Goal: Task Accomplishment & Management: Use online tool/utility

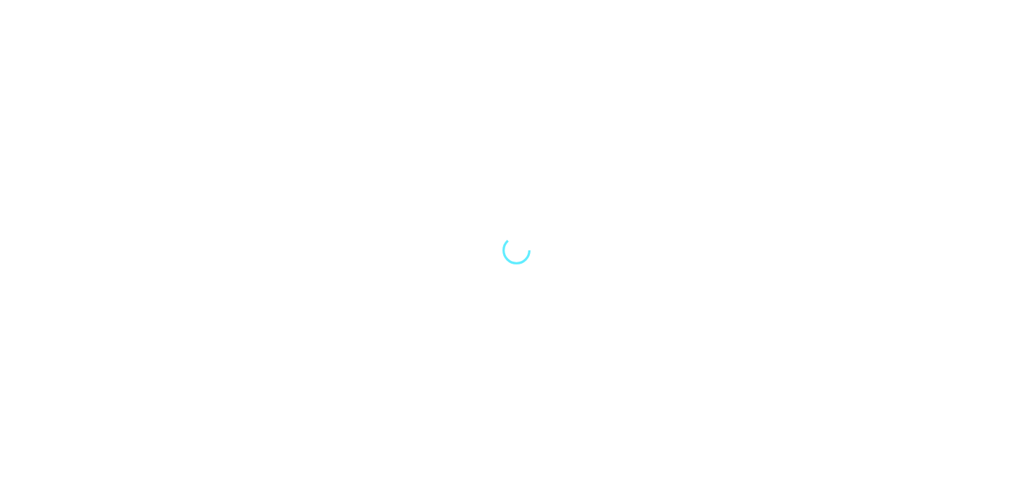
select select "Song"
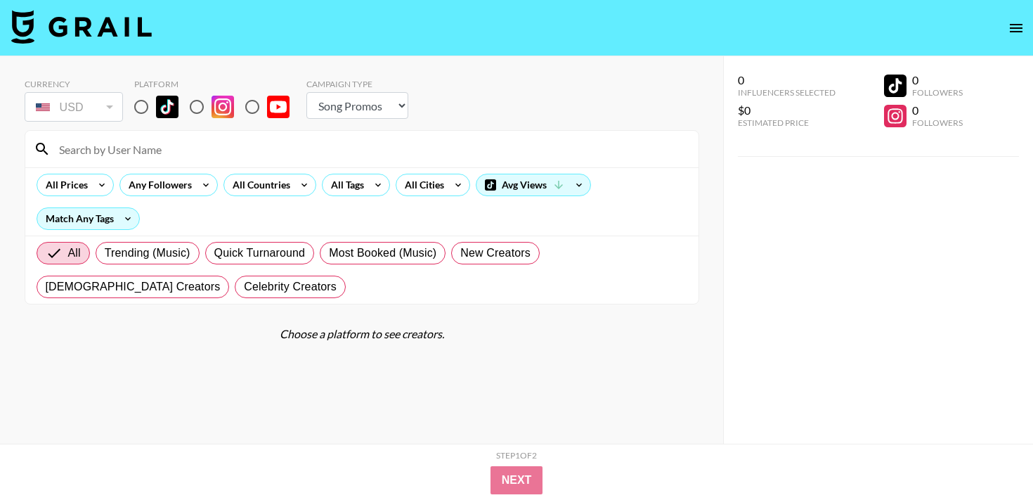
click at [150, 103] on input "radio" at bounding box center [142, 107] width 30 height 30
radio input "true"
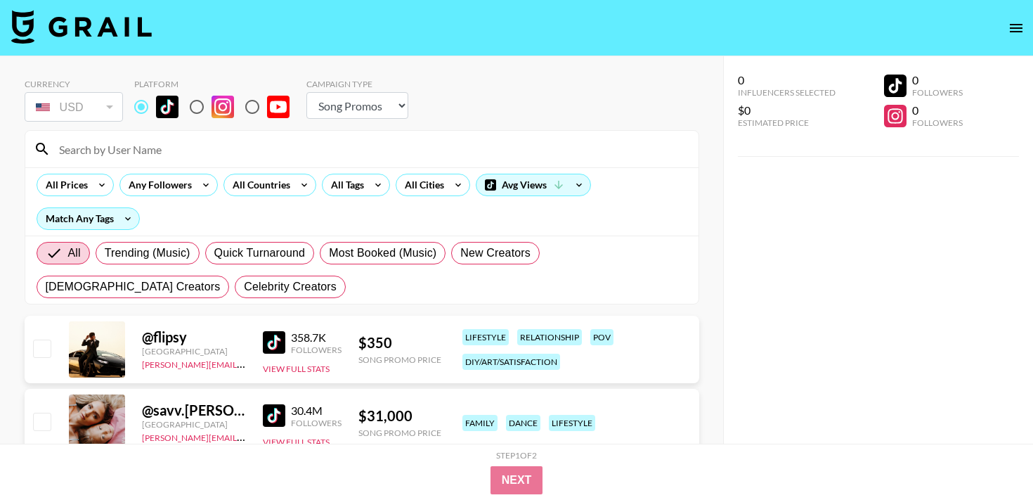
click at [146, 103] on input "radio" at bounding box center [142, 107] width 30 height 30
click at [342, 193] on div "All Tags" at bounding box center [345, 184] width 44 height 21
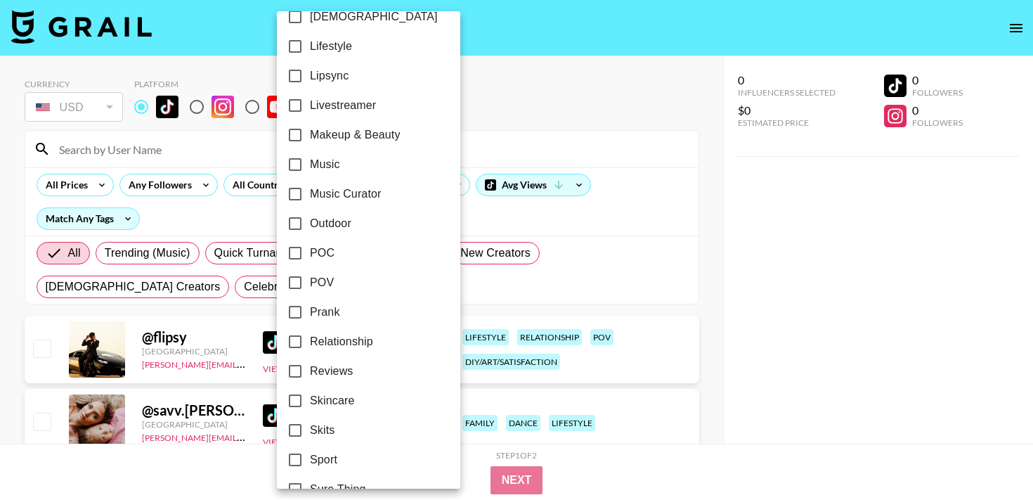
scroll to position [844, 0]
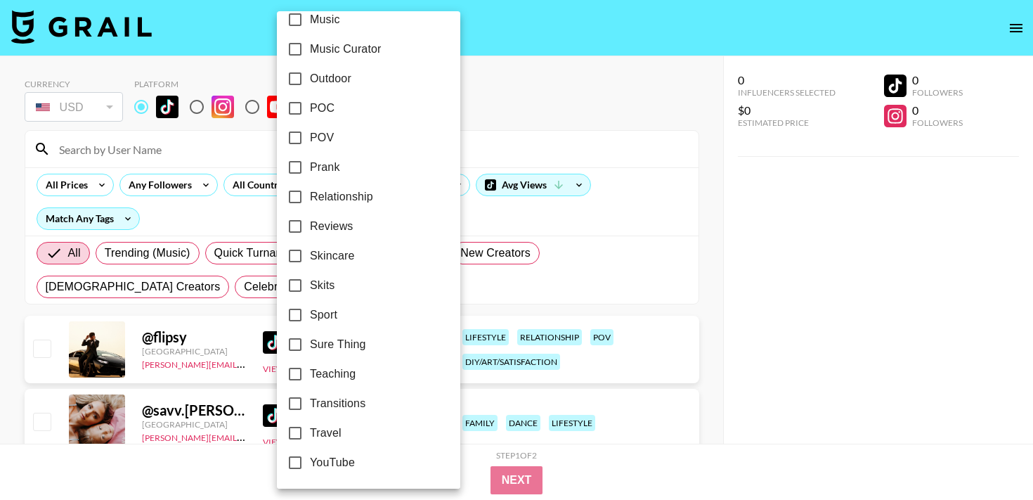
click at [294, 109] on input "POC" at bounding box center [295, 108] width 30 height 30
checkbox input "true"
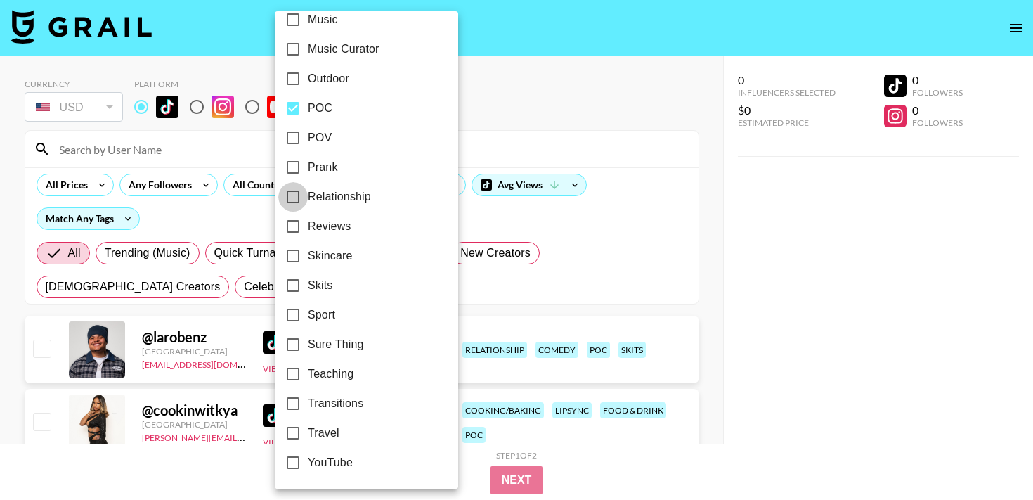
click at [292, 199] on input "Relationship" at bounding box center [293, 197] width 30 height 30
checkbox input "true"
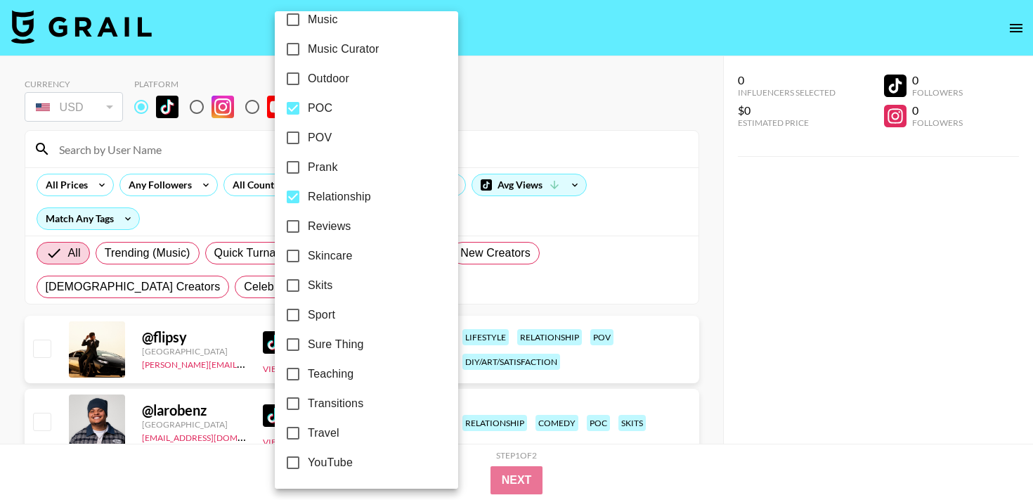
click at [538, 85] on div at bounding box center [516, 250] width 1033 height 500
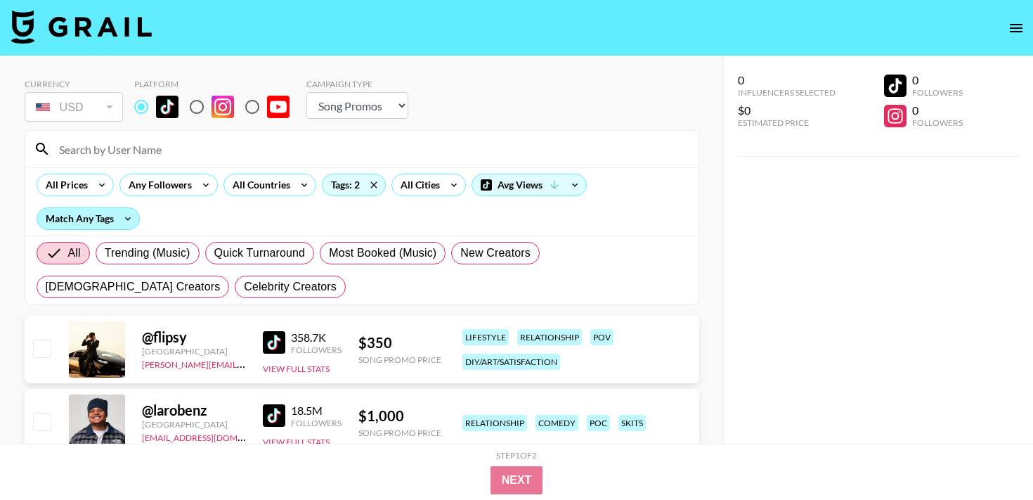
click at [63, 221] on div "Match Any Tags" at bounding box center [88, 218] width 102 height 21
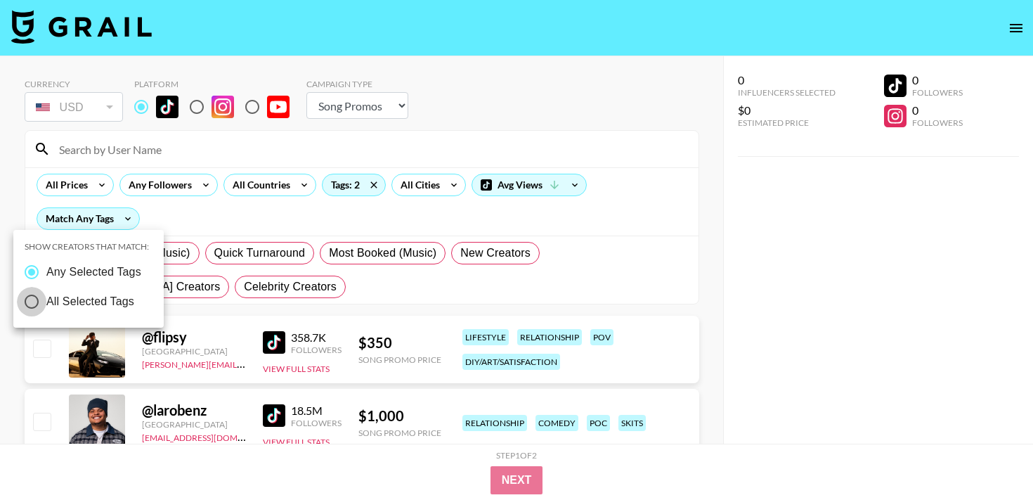
click at [31, 299] on input "All Selected Tags" at bounding box center [32, 302] width 30 height 30
radio input "true"
radio input "false"
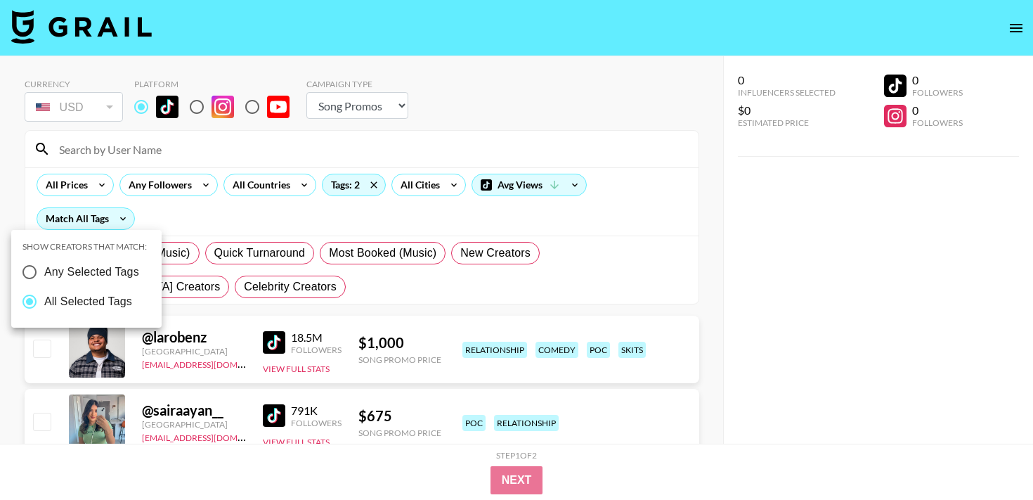
click at [501, 76] on div at bounding box center [516, 250] width 1033 height 500
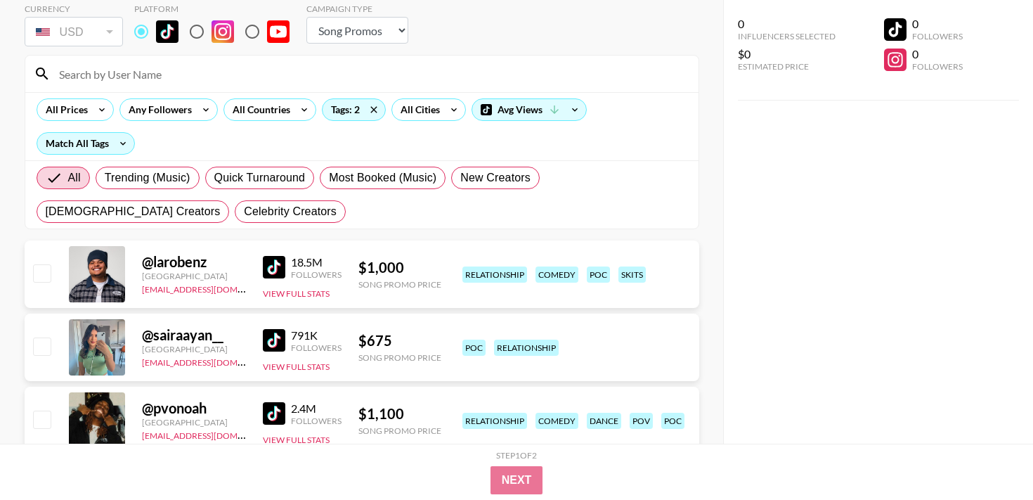
scroll to position [0, 0]
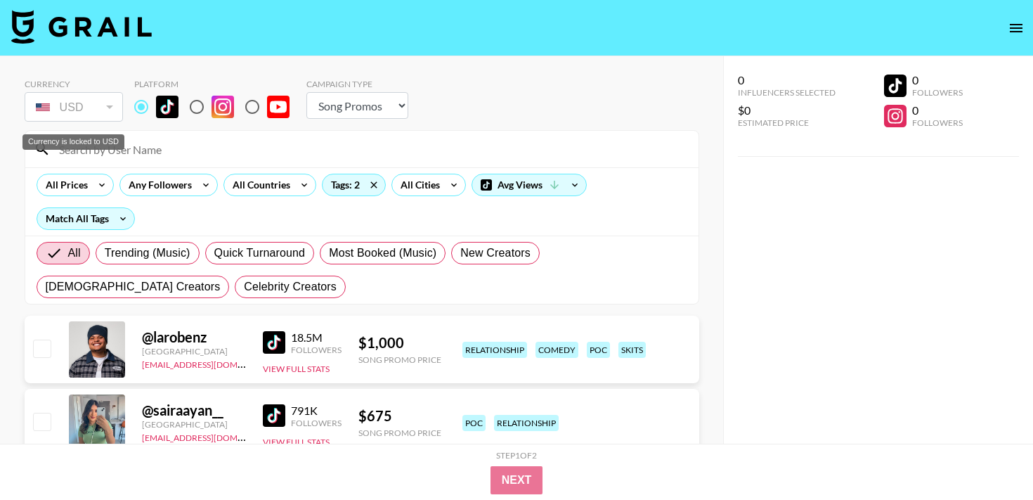
click at [80, 116] on div "USD" at bounding box center [73, 107] width 93 height 25
click at [75, 182] on div "All Prices" at bounding box center [63, 184] width 53 height 21
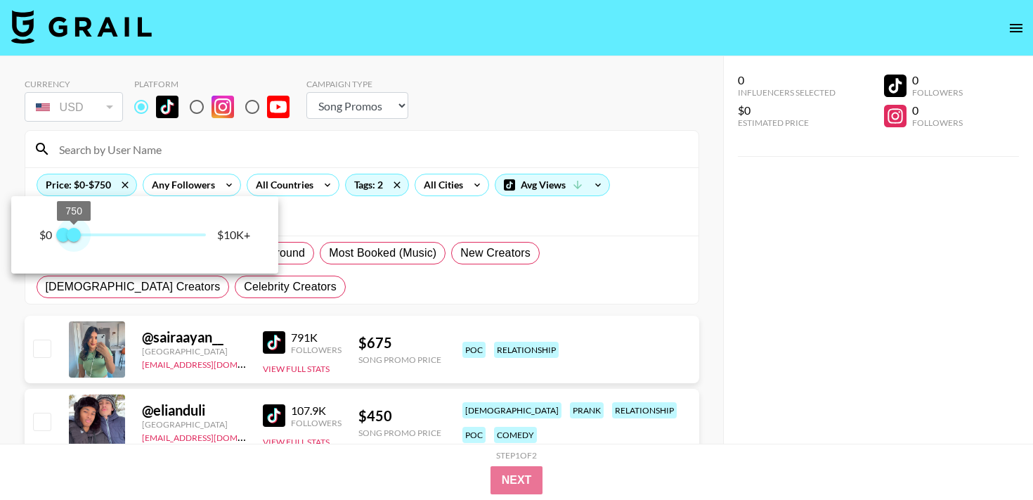
type input "750"
drag, startPoint x: 190, startPoint y: 236, endPoint x: 76, endPoint y: 238, distance: 114.6
click at [76, 238] on span "750" at bounding box center [74, 235] width 14 height 14
click at [495, 110] on div at bounding box center [516, 250] width 1033 height 500
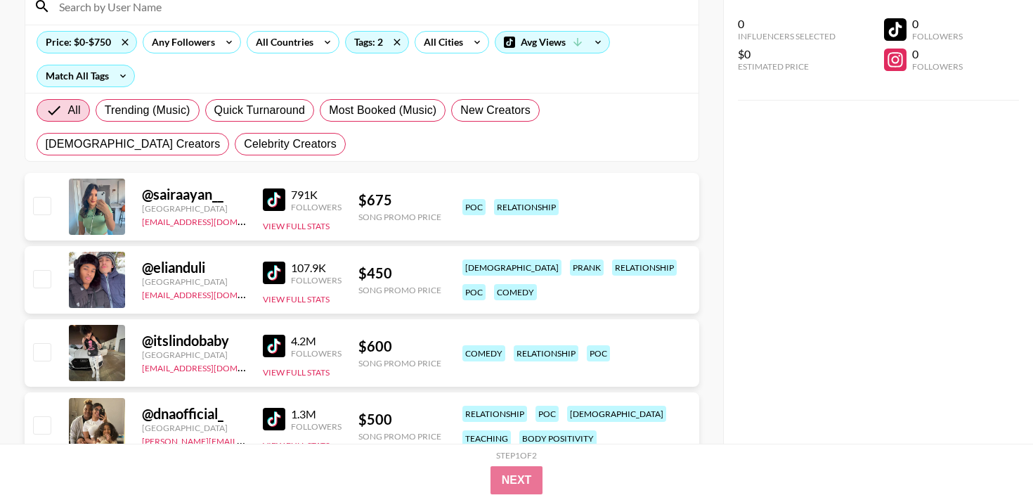
scroll to position [144, 0]
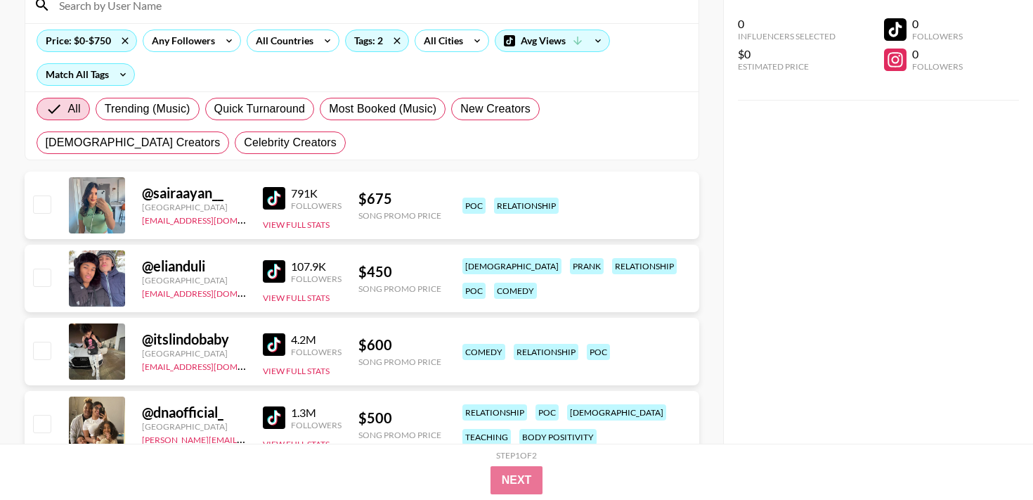
click at [284, 272] on img at bounding box center [274, 271] width 22 height 22
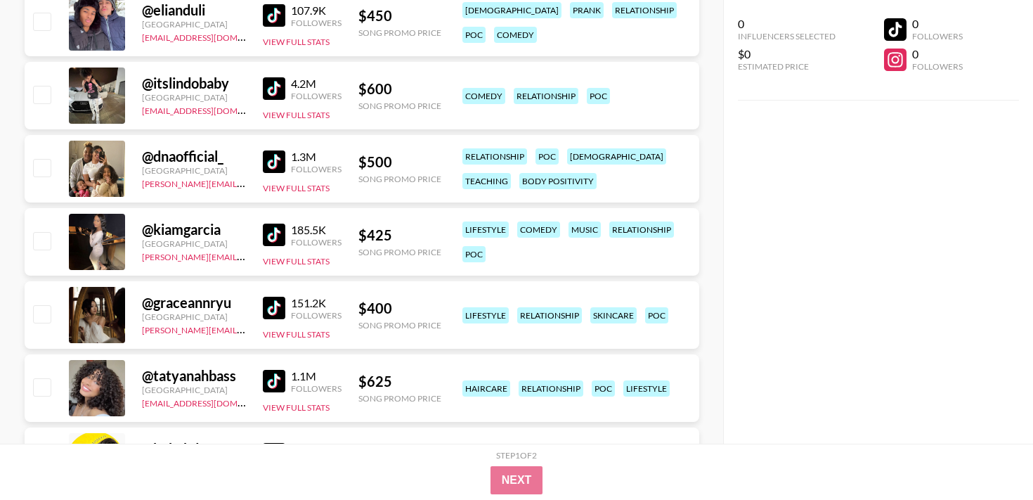
scroll to position [491, 0]
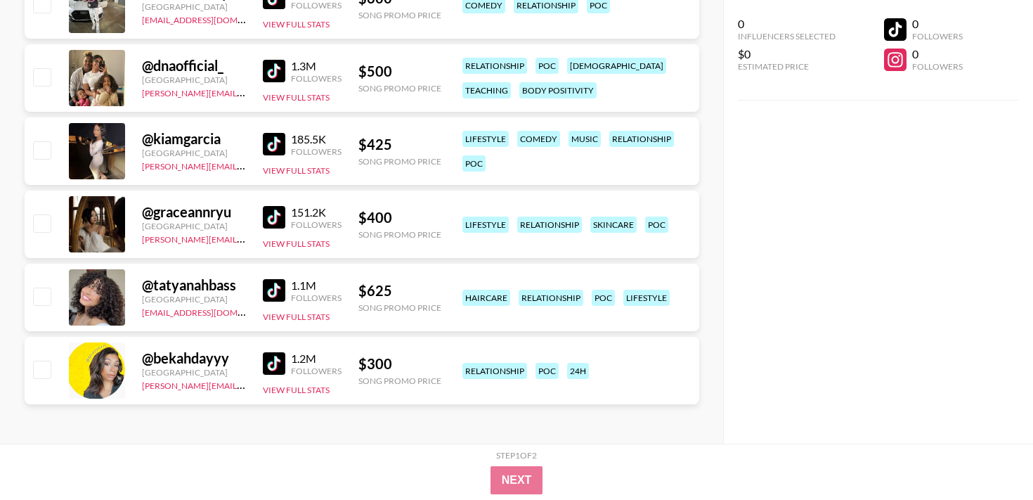
click at [278, 148] on img at bounding box center [274, 144] width 22 height 22
click at [269, 56] on div "1.3M Followers View Full Stats" at bounding box center [302, 78] width 79 height 50
click at [276, 68] on img at bounding box center [274, 71] width 22 height 22
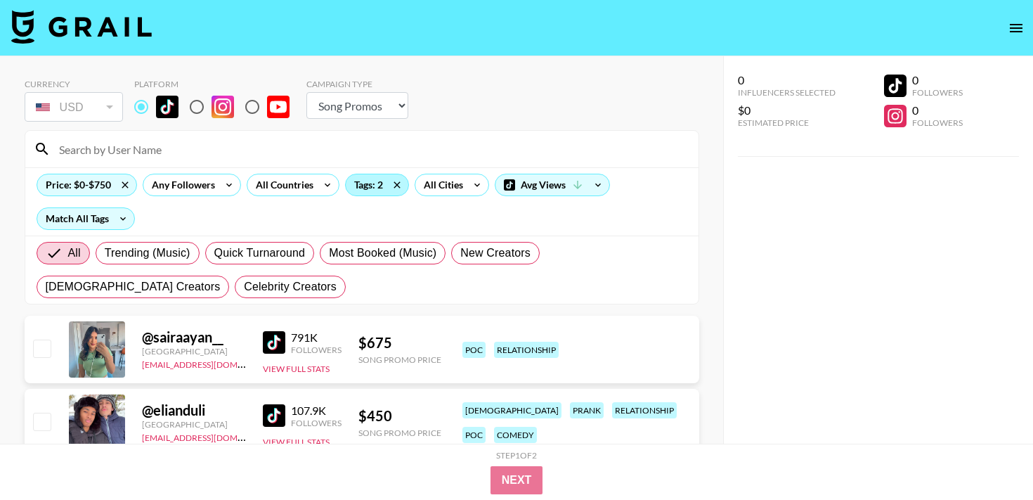
click at [379, 188] on div "Tags: 2" at bounding box center [377, 184] width 63 height 21
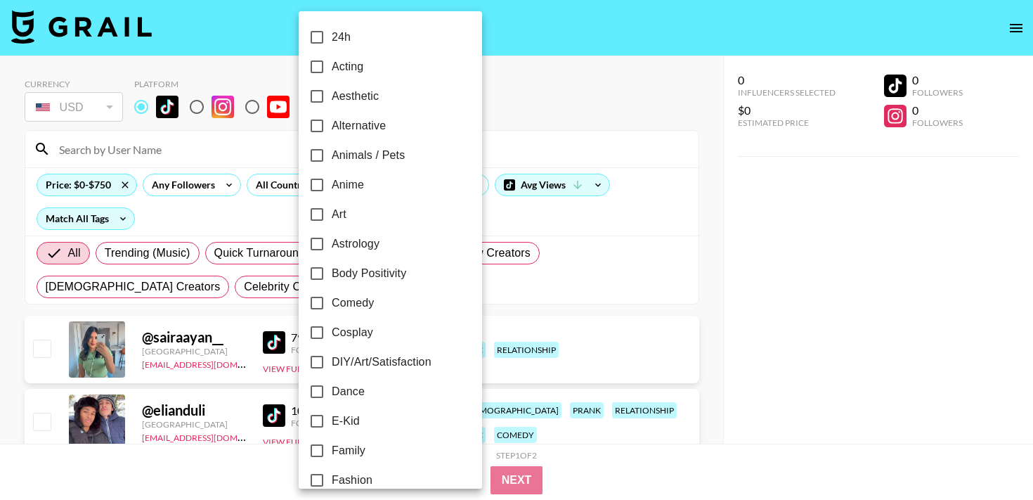
scroll to position [844, 0]
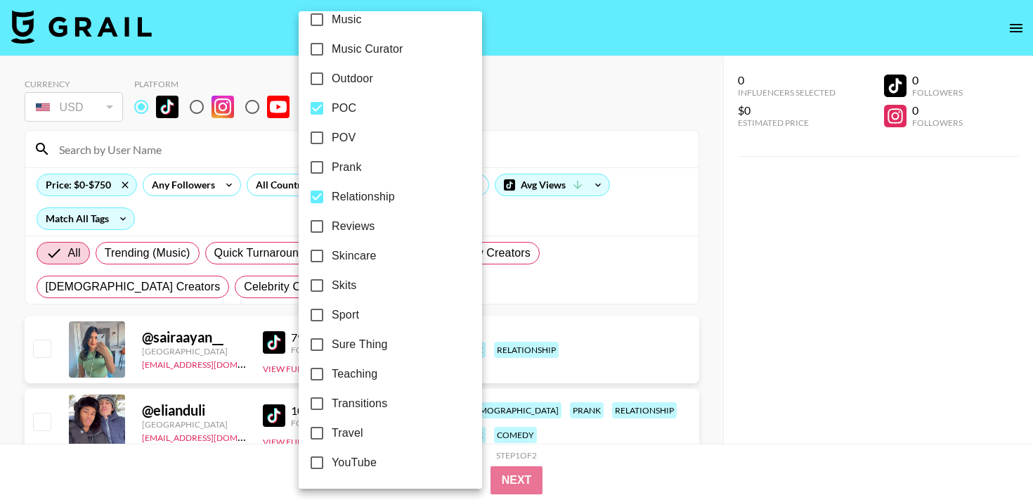
click at [317, 113] on input "POC" at bounding box center [317, 108] width 30 height 30
checkbox input "false"
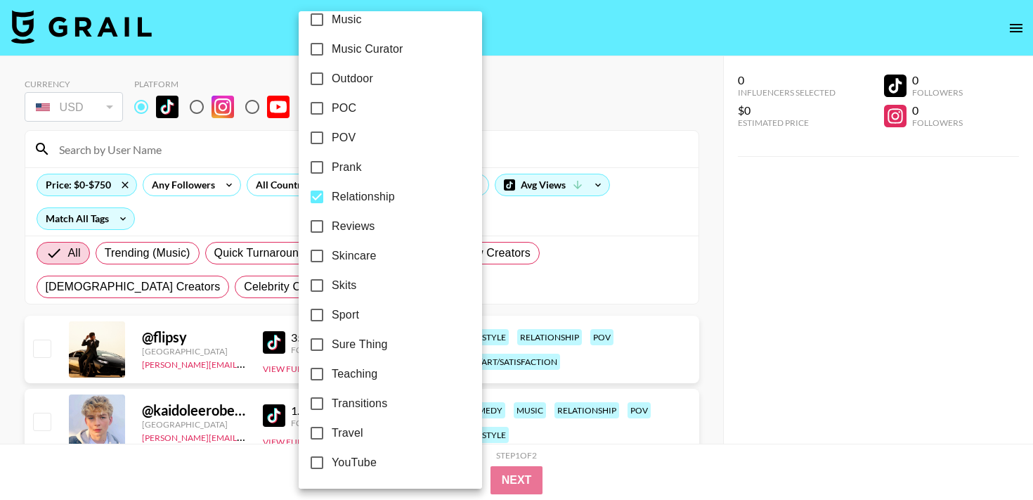
click at [549, 79] on div at bounding box center [516, 250] width 1033 height 500
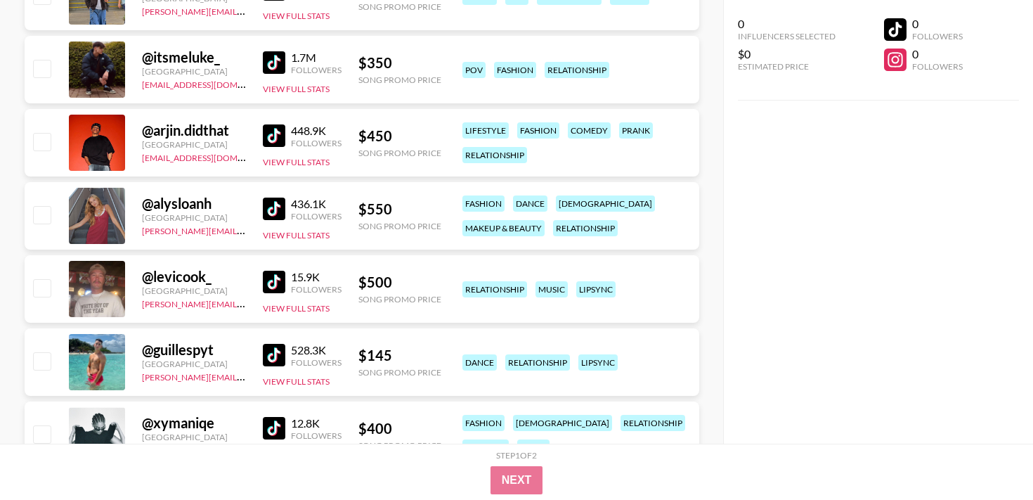
scroll to position [0, 0]
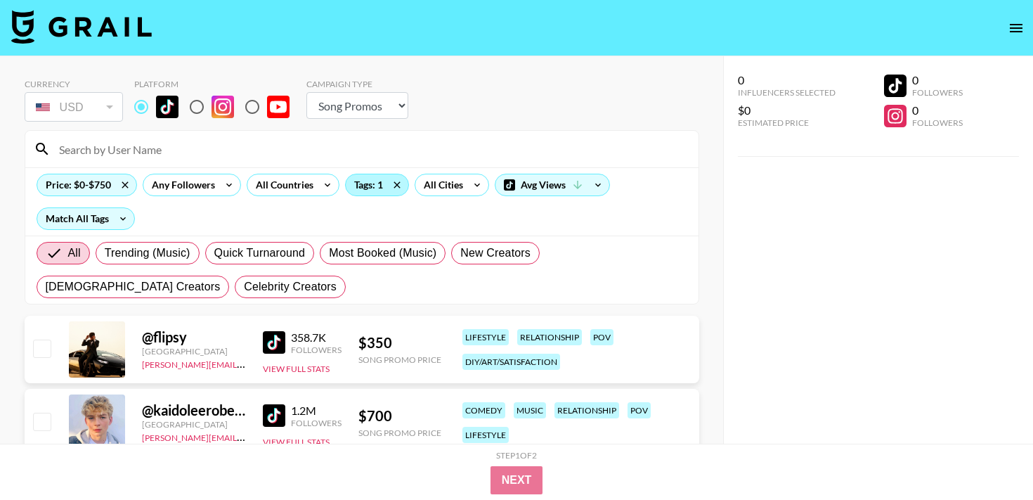
click at [368, 188] on div "Tags: 1" at bounding box center [377, 184] width 63 height 21
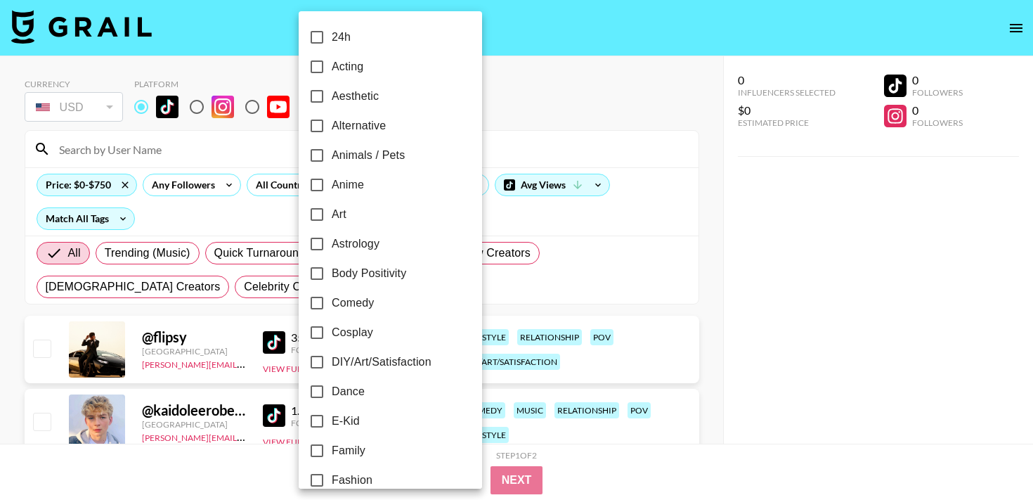
scroll to position [424, 0]
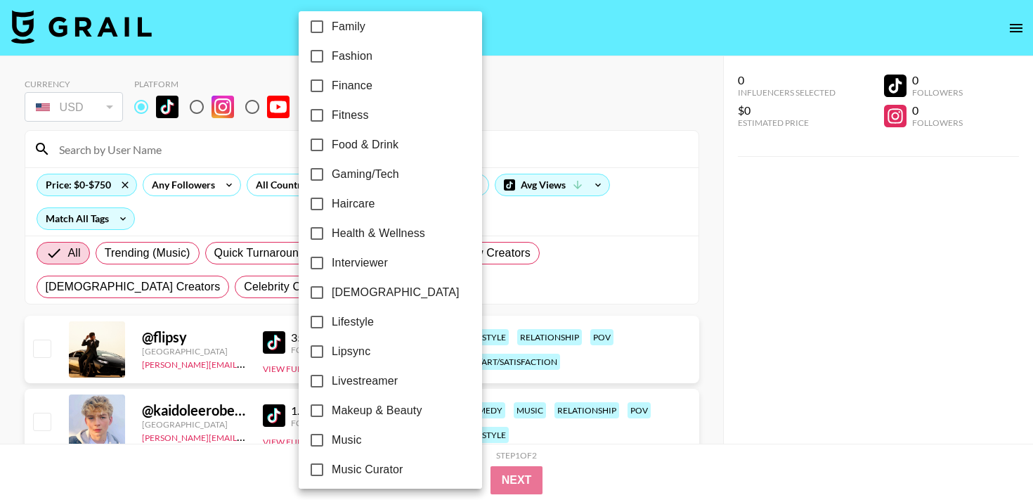
click at [574, 90] on div at bounding box center [516, 250] width 1033 height 500
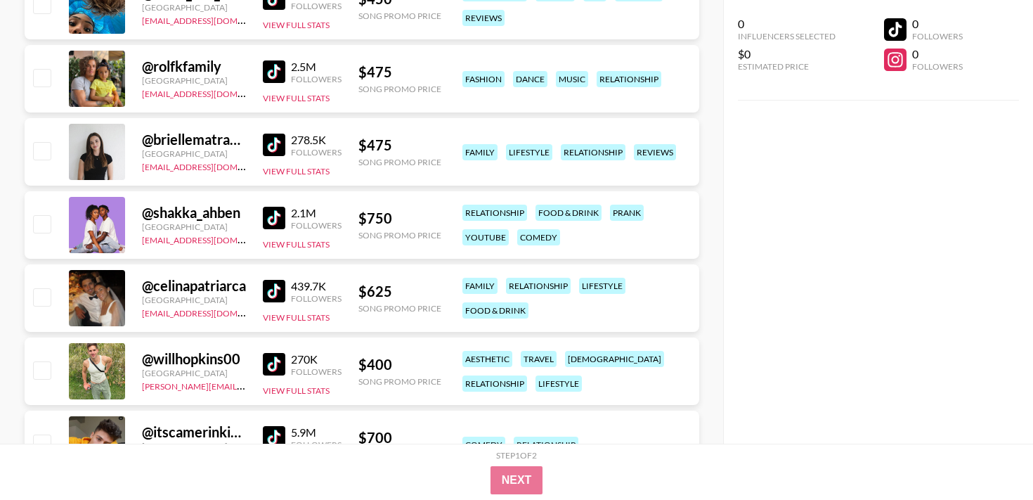
scroll to position [2250, 0]
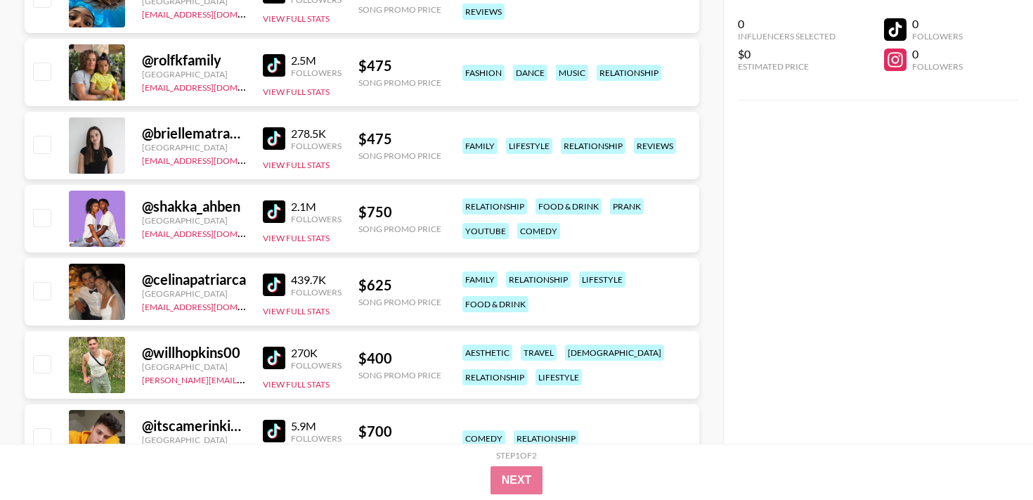
click at [266, 208] on img at bounding box center [274, 211] width 22 height 22
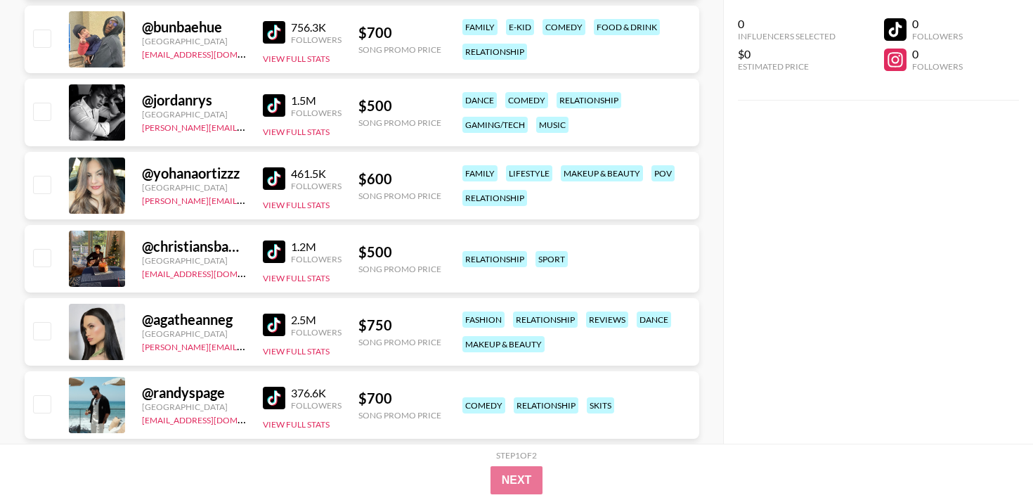
scroll to position [0, 0]
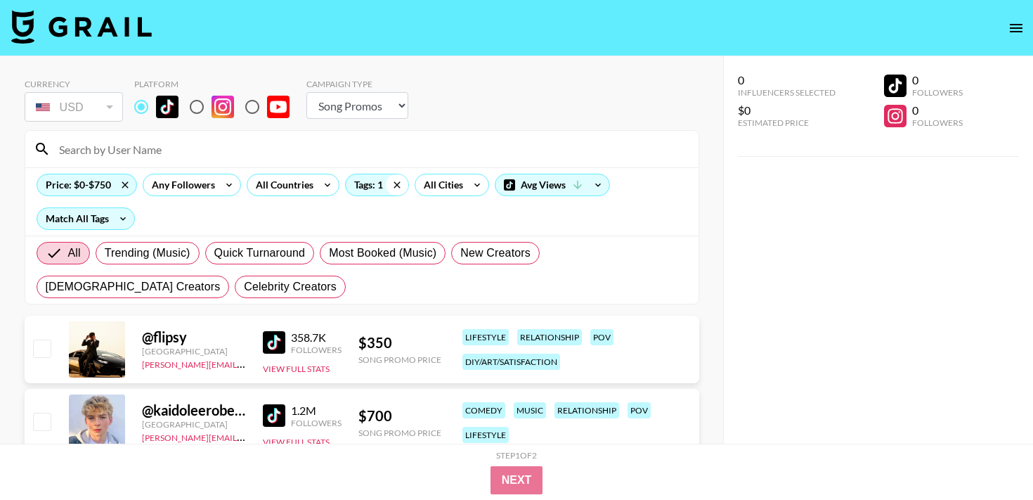
click at [391, 185] on icon at bounding box center [397, 184] width 22 height 21
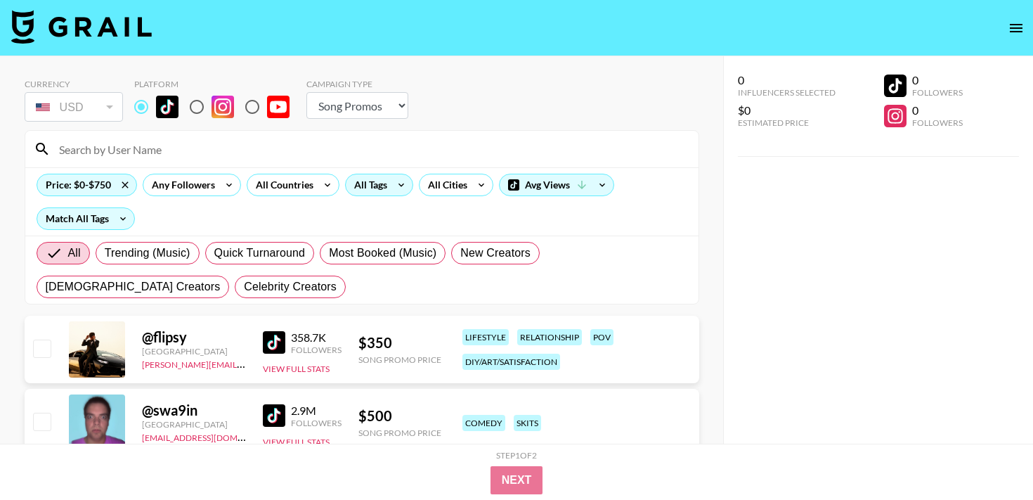
click at [383, 194] on div "All Tags" at bounding box center [368, 184] width 44 height 21
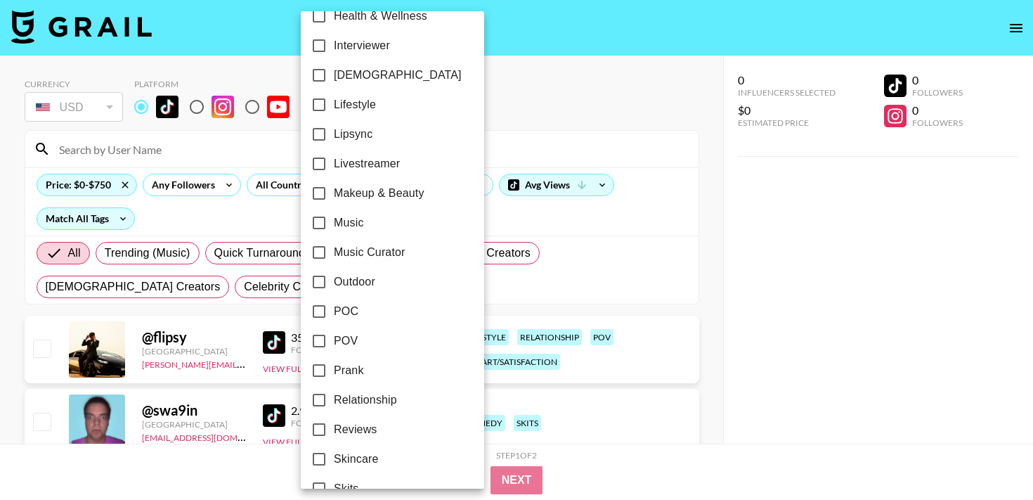
scroll to position [637, 0]
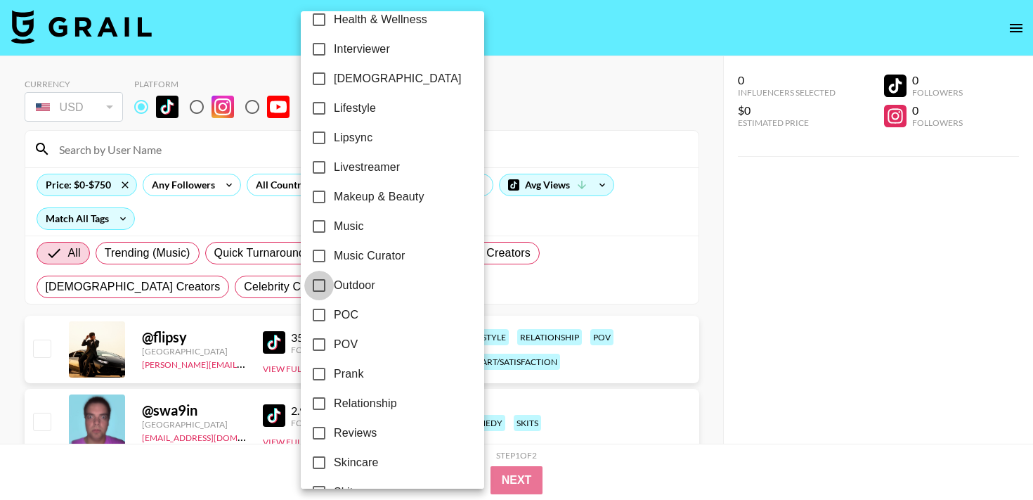
click at [320, 289] on input "Outdoor" at bounding box center [319, 286] width 30 height 30
checkbox input "true"
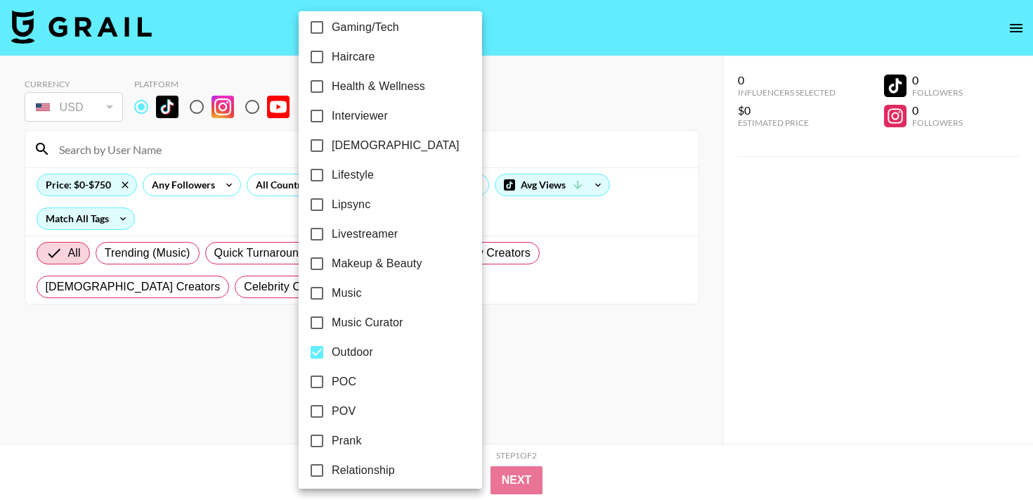
scroll to position [569, 0]
click at [518, 96] on div at bounding box center [516, 250] width 1033 height 500
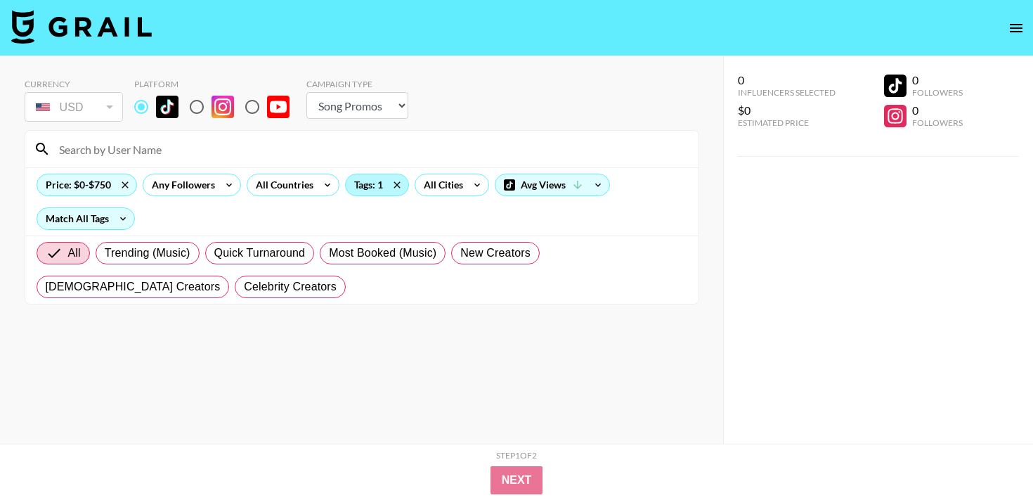
click at [363, 180] on div "Tags: 1" at bounding box center [377, 184] width 63 height 21
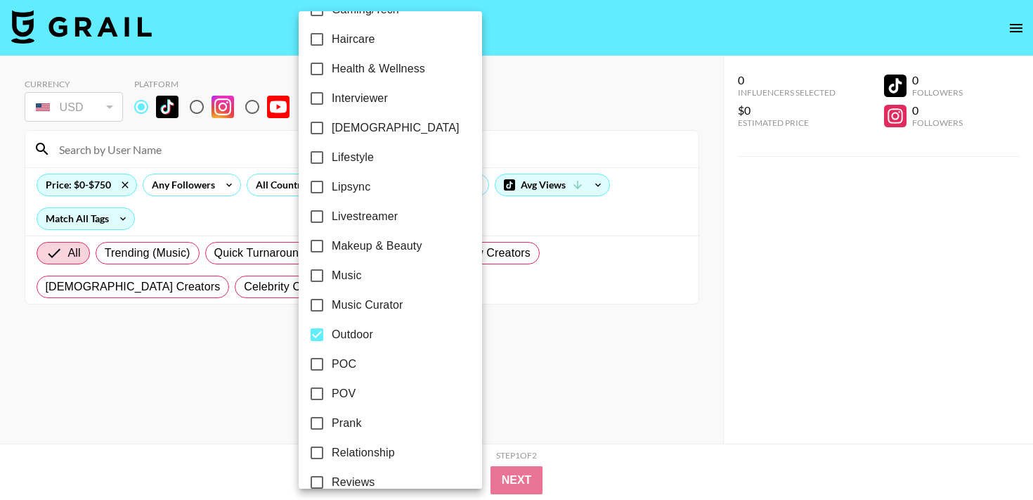
scroll to position [844, 0]
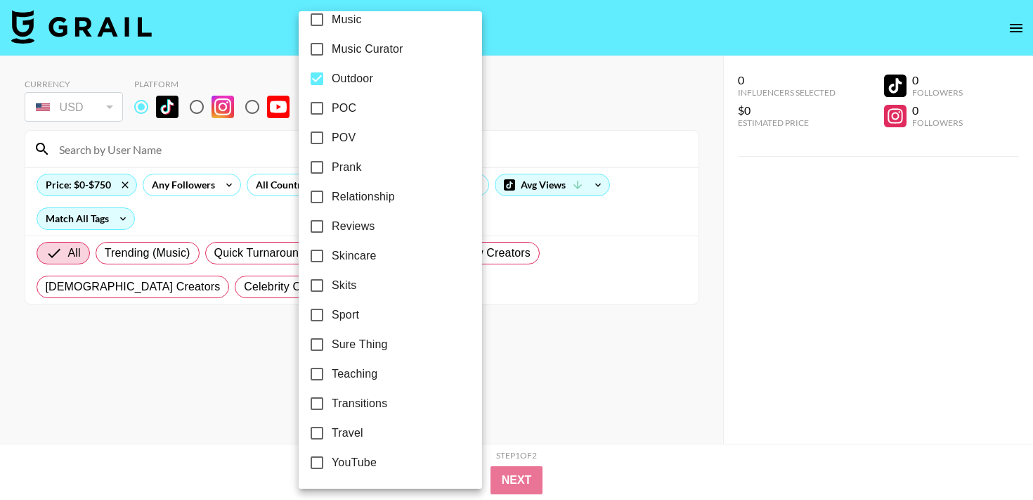
click at [316, 79] on input "Outdoor" at bounding box center [317, 79] width 30 height 30
checkbox input "false"
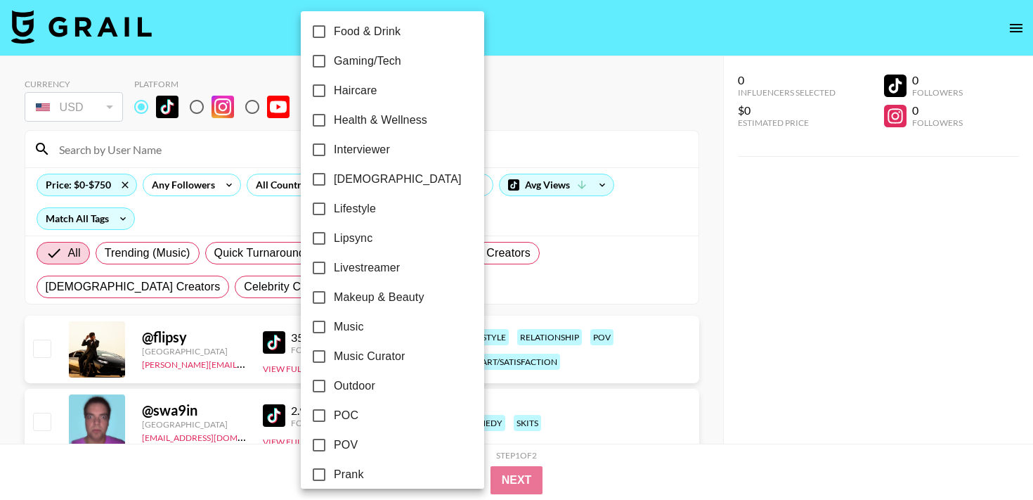
scroll to position [536, 0]
click at [321, 195] on input "Lifestyle" at bounding box center [319, 210] width 30 height 30
checkbox input "true"
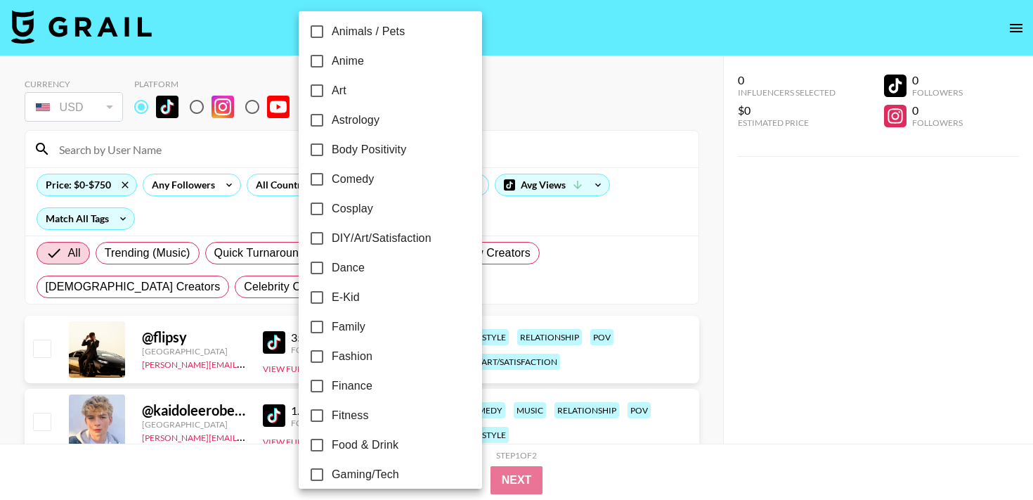
scroll to position [0, 0]
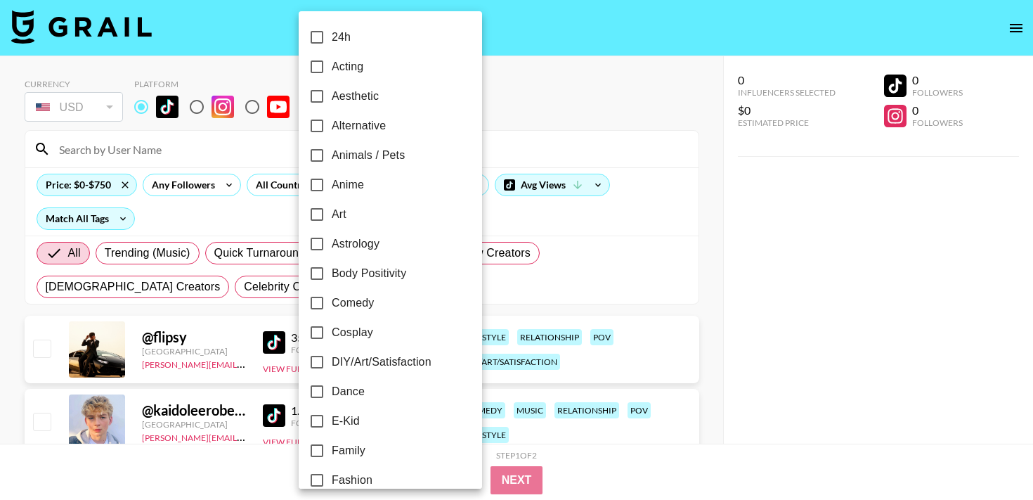
click at [319, 98] on input "Aesthetic" at bounding box center [317, 97] width 30 height 30
checkbox input "true"
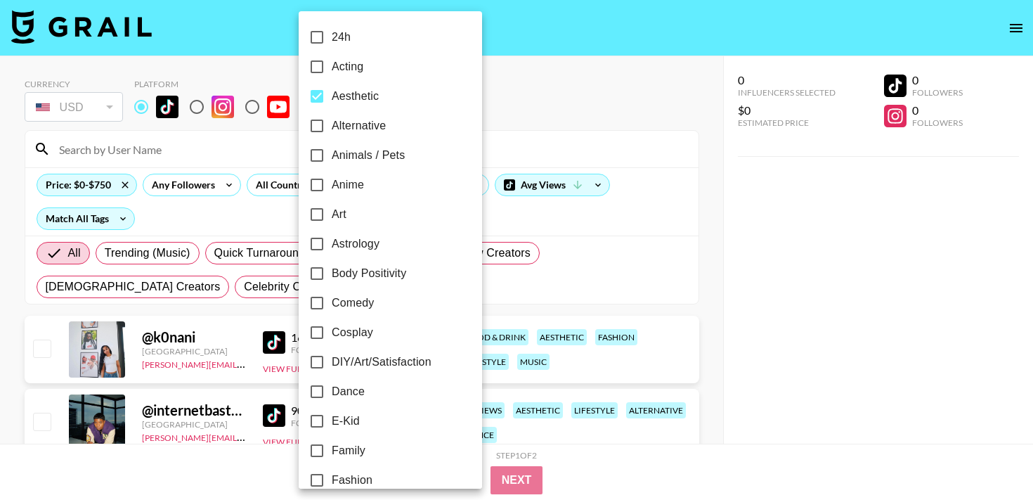
click at [585, 88] on div at bounding box center [516, 250] width 1033 height 500
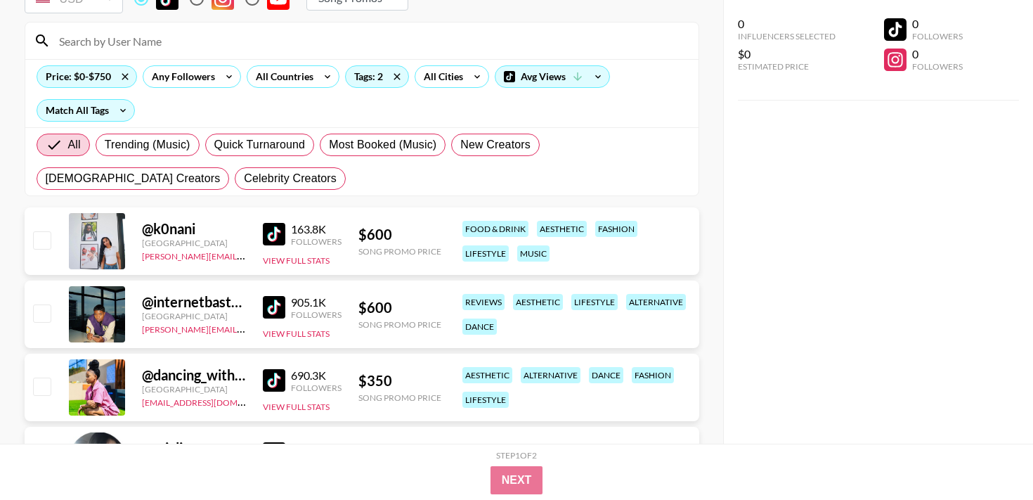
scroll to position [131, 0]
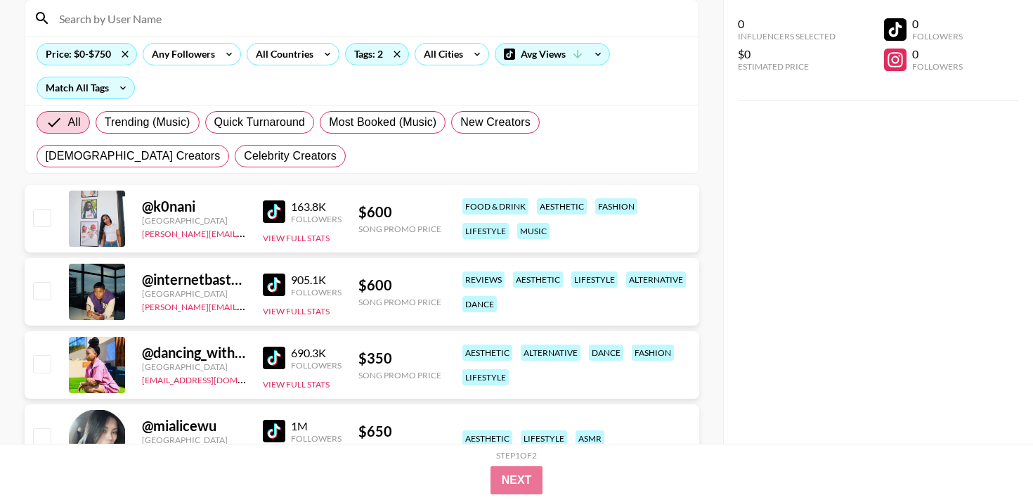
click at [271, 212] on img at bounding box center [274, 211] width 22 height 22
